Goal: Find specific fact: Find specific fact

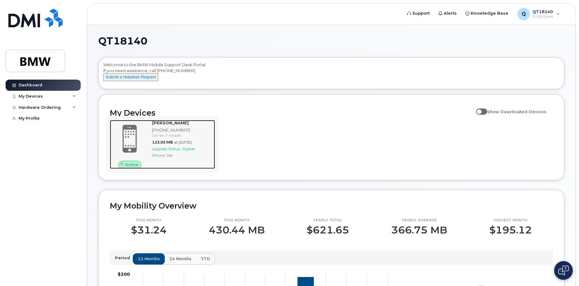
click at [166, 133] on div "[PHONE_NUMBER]" at bounding box center [182, 130] width 61 height 6
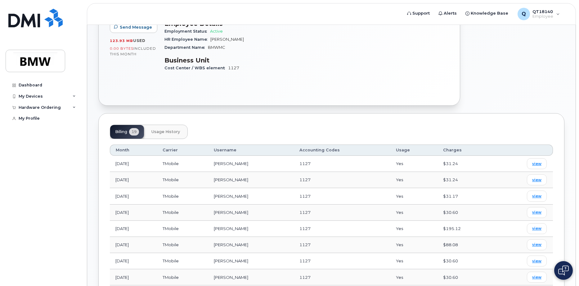
scroll to position [155, 0]
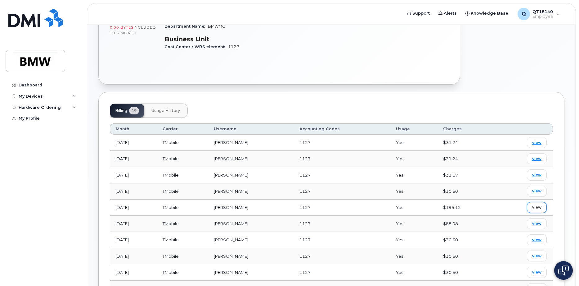
click at [535, 208] on span "view" at bounding box center [536, 207] width 9 height 6
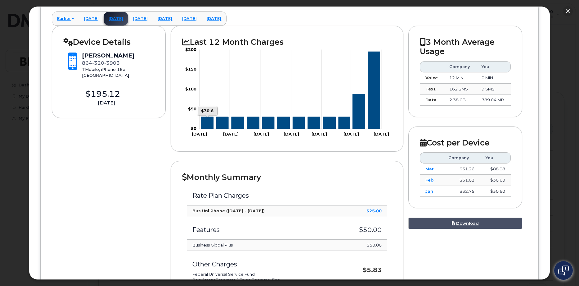
scroll to position [62, 0]
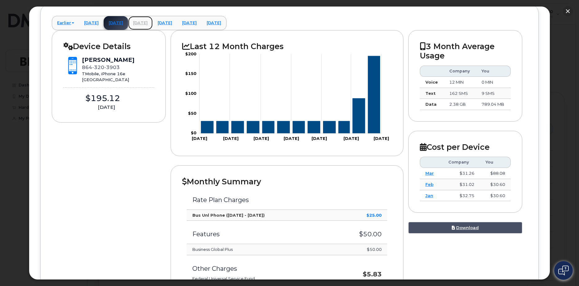
click at [153, 25] on link "[DATE]" at bounding box center [140, 23] width 25 height 14
click at [226, 23] on link "[DATE]" at bounding box center [214, 23] width 25 height 14
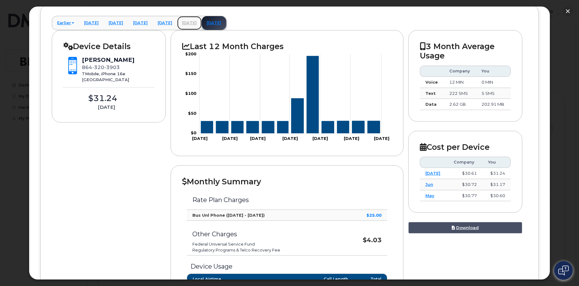
click at [202, 24] on link "[DATE]" at bounding box center [189, 23] width 25 height 14
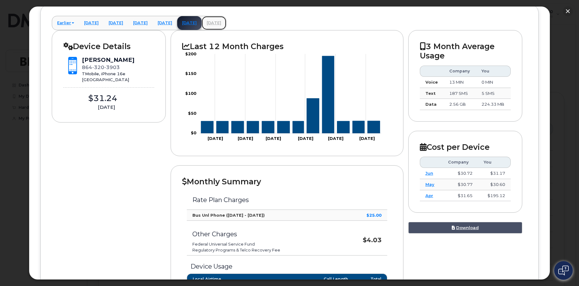
click at [226, 23] on link "[DATE]" at bounding box center [214, 23] width 25 height 14
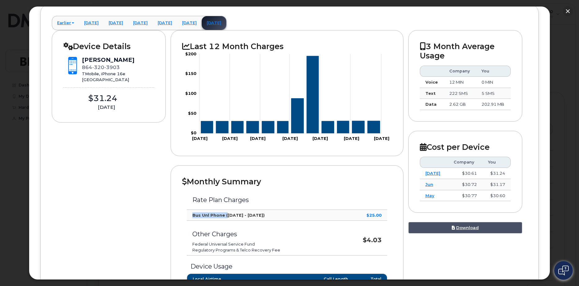
drag, startPoint x: 192, startPoint y: 216, endPoint x: 227, endPoint y: 217, distance: 35.1
click at [227, 217] on strong "Bus Unl Phone ([DATE] - [DATE])" at bounding box center [228, 214] width 72 height 5
click at [567, 11] on button "button" at bounding box center [568, 11] width 10 height 10
